Goal: Transaction & Acquisition: Purchase product/service

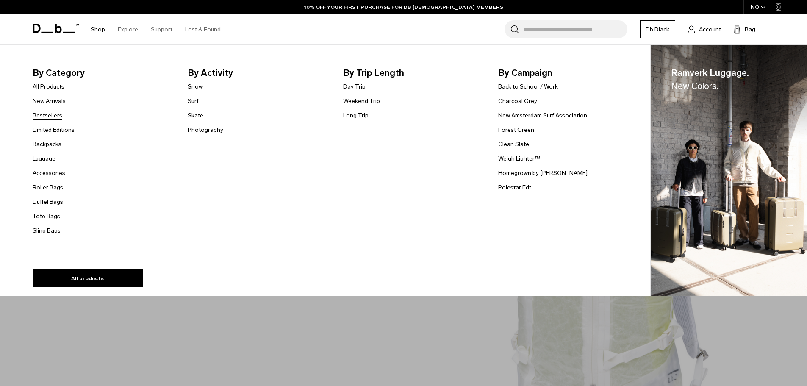
click at [55, 114] on link "Bestsellers" at bounding box center [48, 115] width 30 height 9
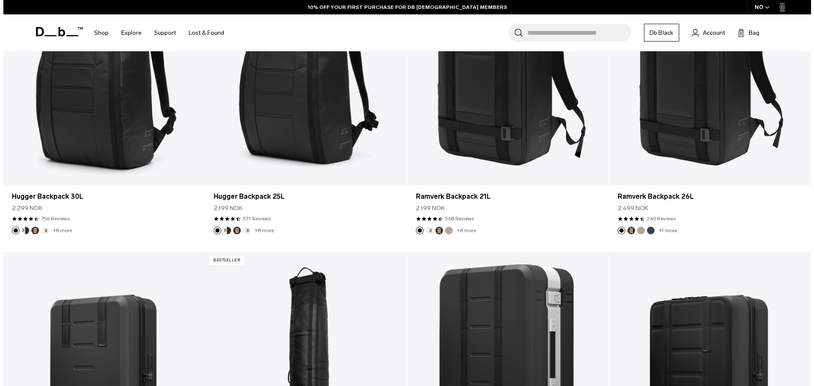
scroll to position [42, 0]
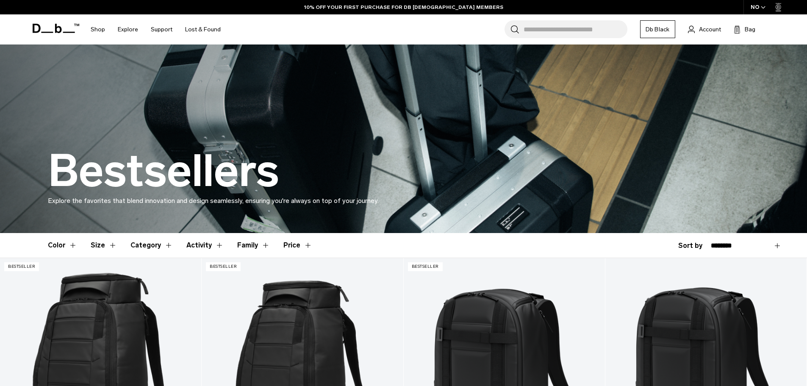
click at [761, 8] on icon "button" at bounding box center [763, 7] width 5 height 3
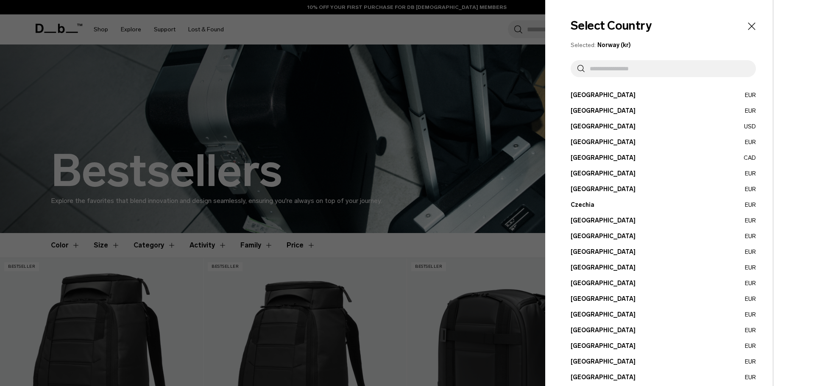
click at [650, 64] on input "text" at bounding box center [666, 68] width 164 height 17
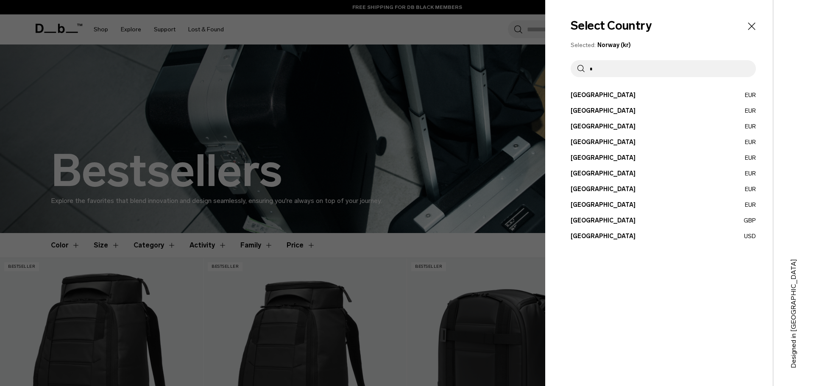
type input "*"
click at [610, 238] on button "[GEOGRAPHIC_DATA] USD" at bounding box center [662, 236] width 185 height 9
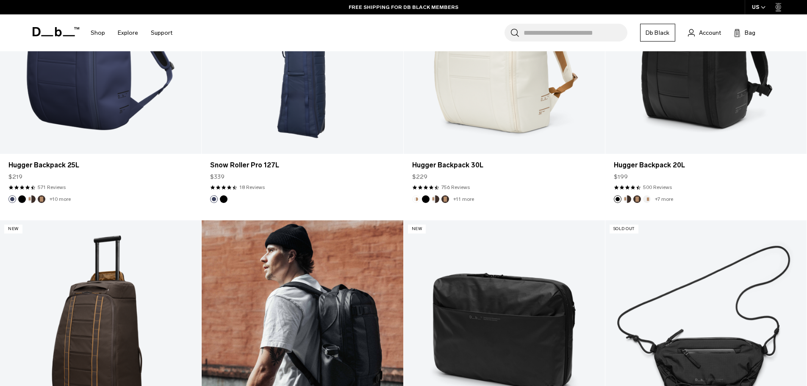
scroll to position [2034, 0]
